Goal: Task Accomplishment & Management: Use online tool/utility

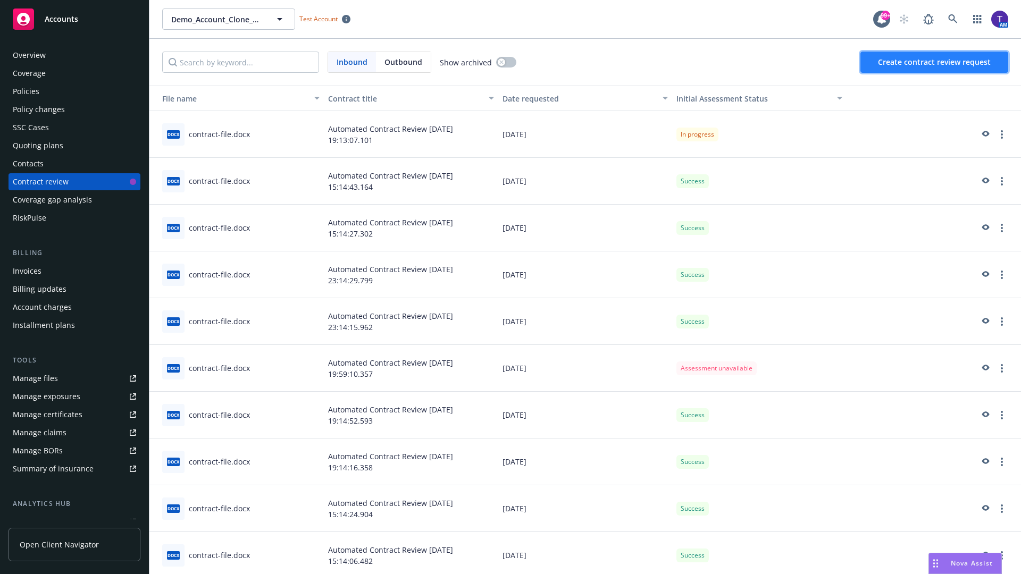
click at [935, 62] on span "Create contract review request" at bounding box center [934, 62] width 113 height 10
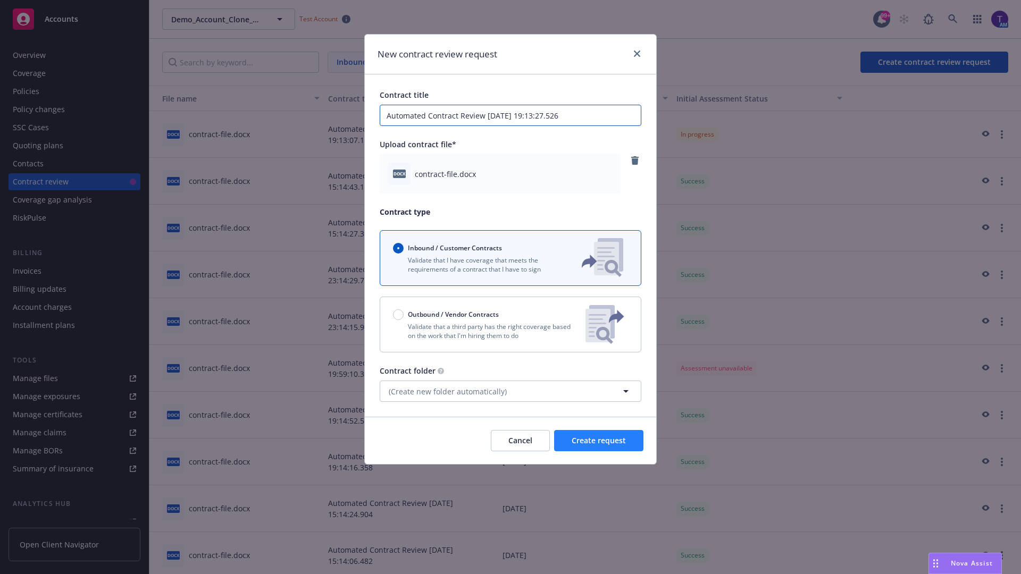
type input "Automated Contract Review [DATE] 19:13:27.526"
click at [599, 441] on span "Create request" at bounding box center [599, 441] width 54 height 10
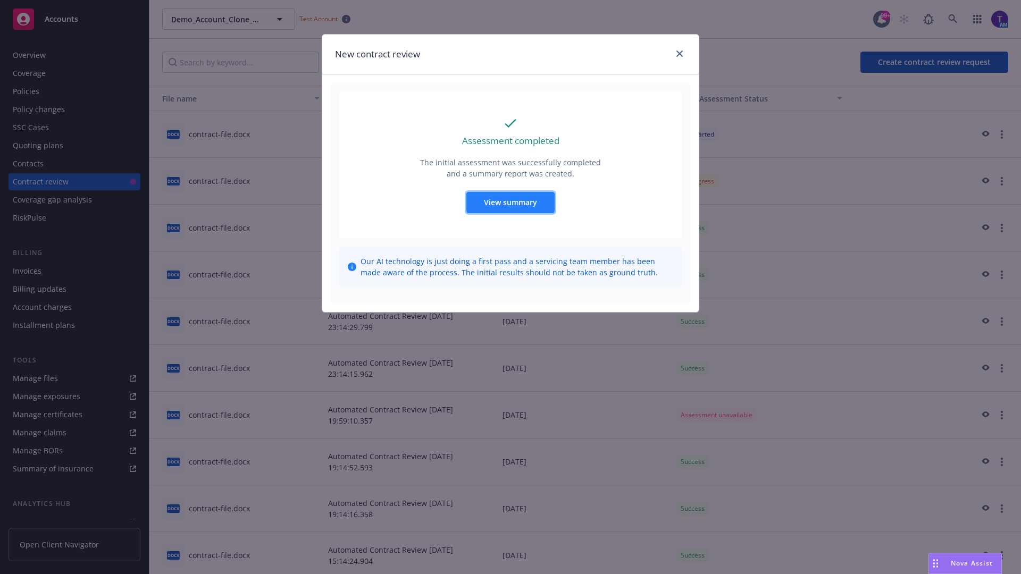
click at [510, 202] on span "View summary" at bounding box center [510, 202] width 53 height 10
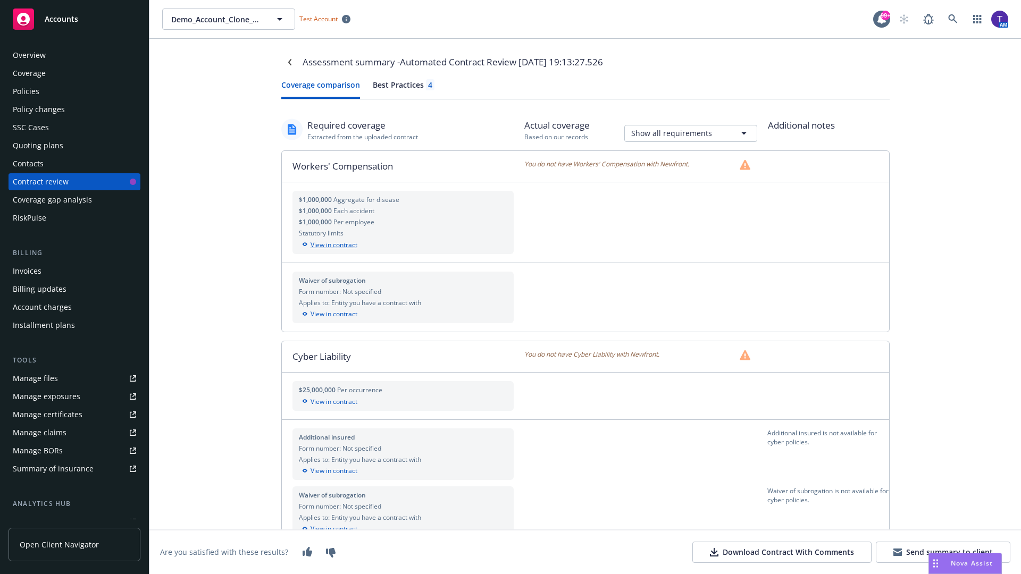
click at [403, 245] on div "View in contract" at bounding box center [403, 245] width 209 height 10
